Goal: Find specific page/section: Find specific page/section

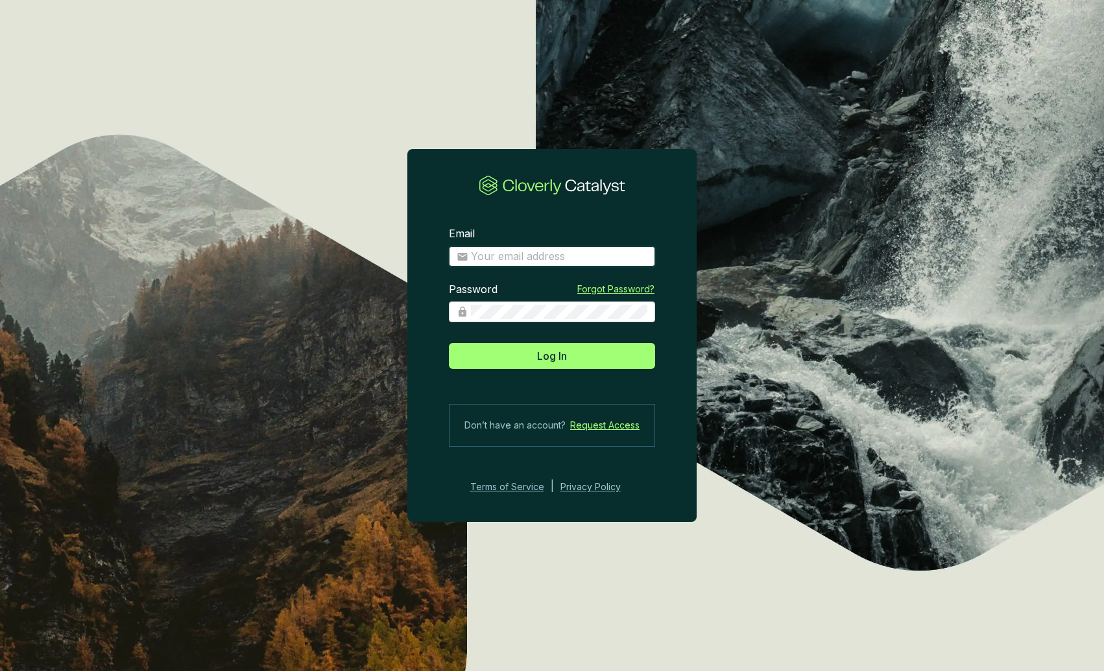
click at [513, 252] on input "Email" at bounding box center [559, 257] width 176 height 14
type input "[PERSON_NAME][EMAIL_ADDRESS][PERSON_NAME][DOMAIN_NAME]"
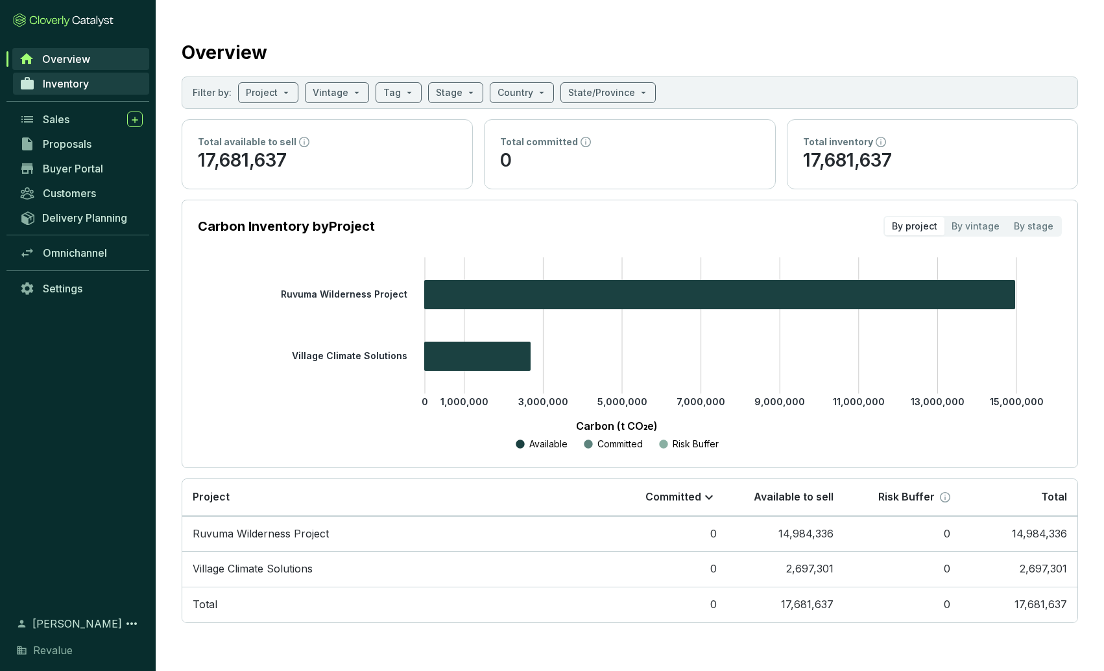
click at [66, 80] on span "Inventory" at bounding box center [66, 83] width 46 height 13
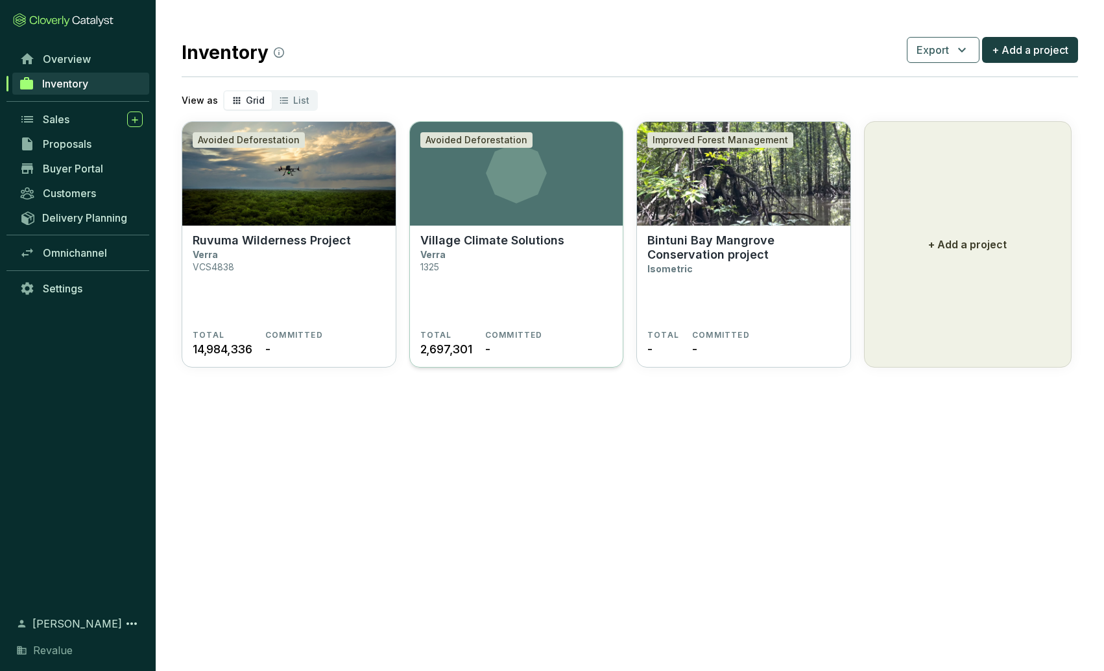
click at [477, 184] on icon at bounding box center [516, 173] width 213 height 61
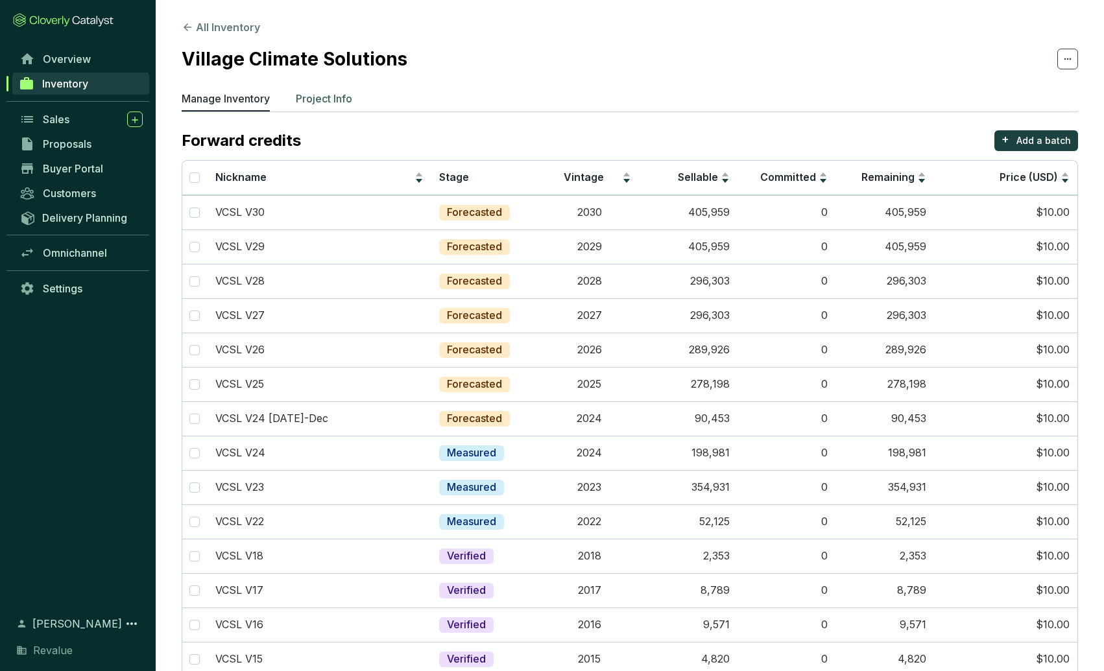
click at [330, 94] on p "Project Info" at bounding box center [324, 99] width 56 height 16
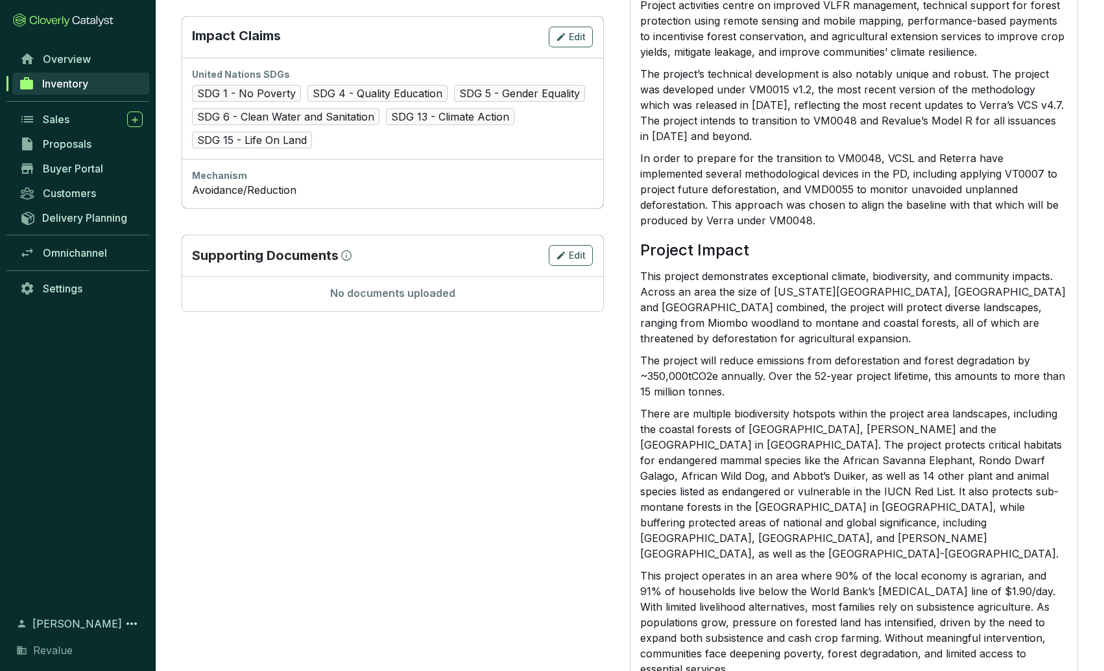
scroll to position [665, 0]
